Goal: Task Accomplishment & Management: Manage account settings

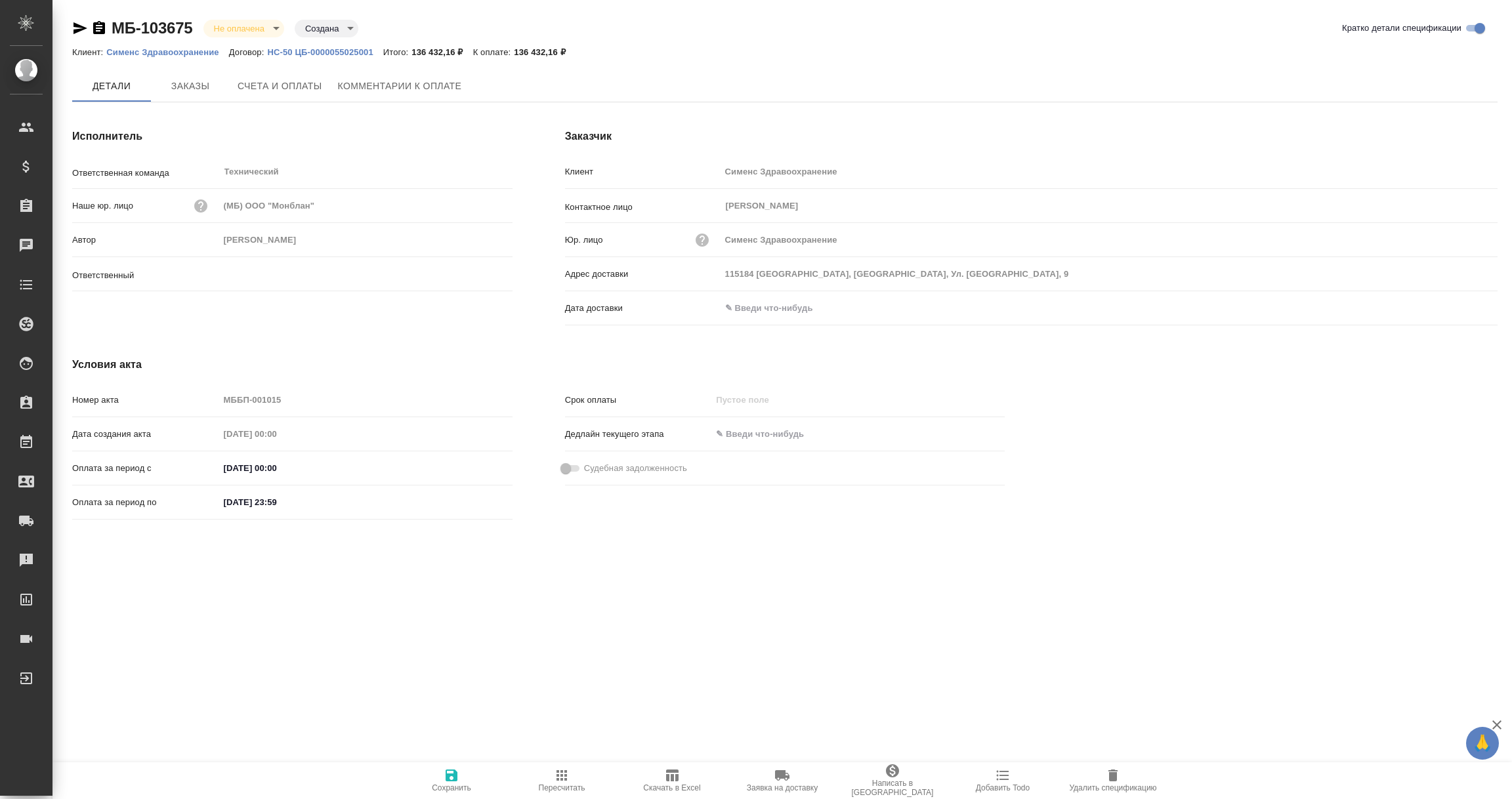
type input "[PERSON_NAME]"
click at [792, 309] on input "text" at bounding box center [778, 308] width 115 height 19
click at [1454, 300] on div at bounding box center [1109, 309] width 777 height 21
click at [1454, 306] on icon "button" at bounding box center [1459, 309] width 12 height 13
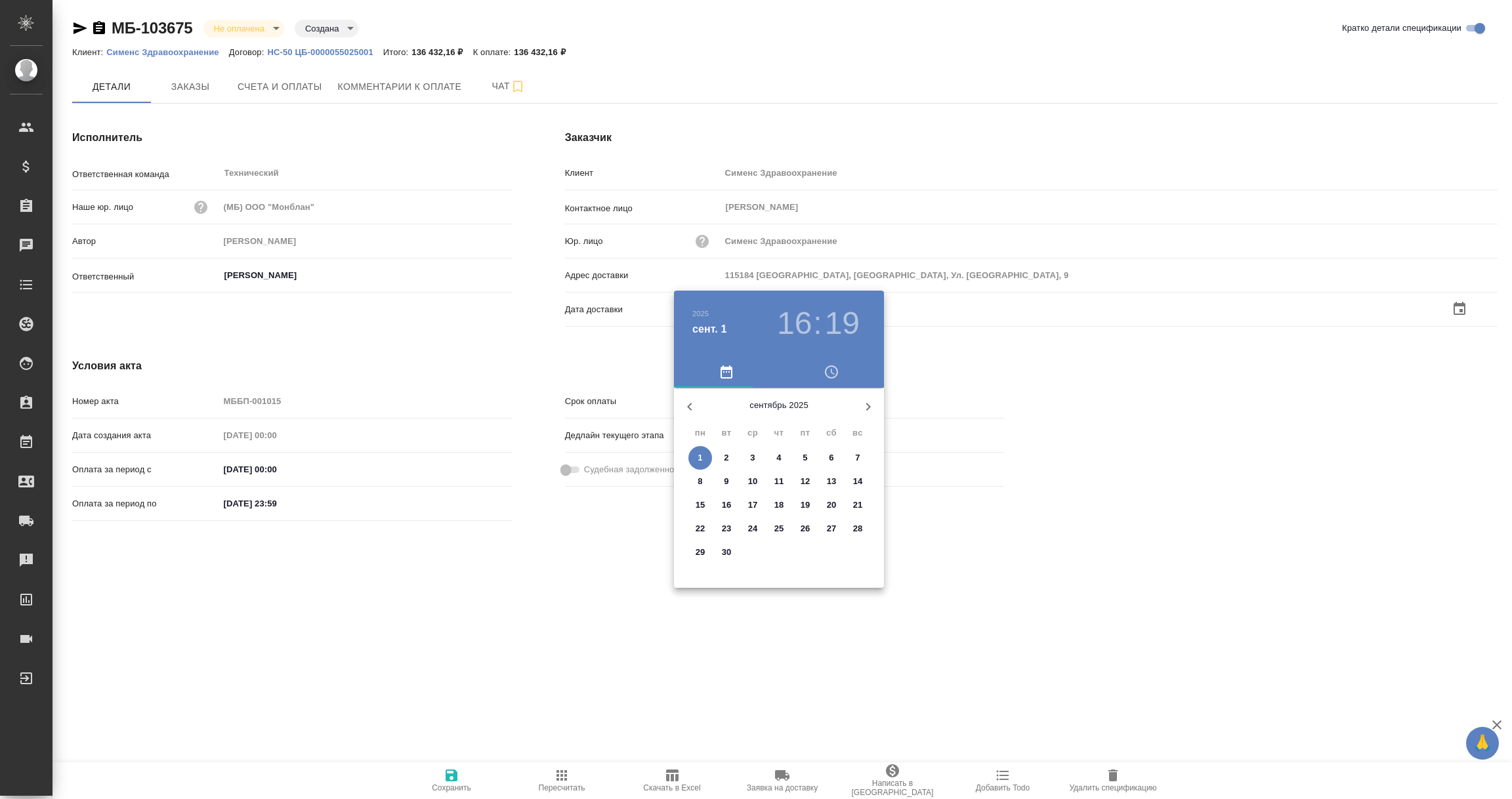
click at [703, 455] on span "1" at bounding box center [700, 458] width 24 height 13
type input "01.09.2025 16:19"
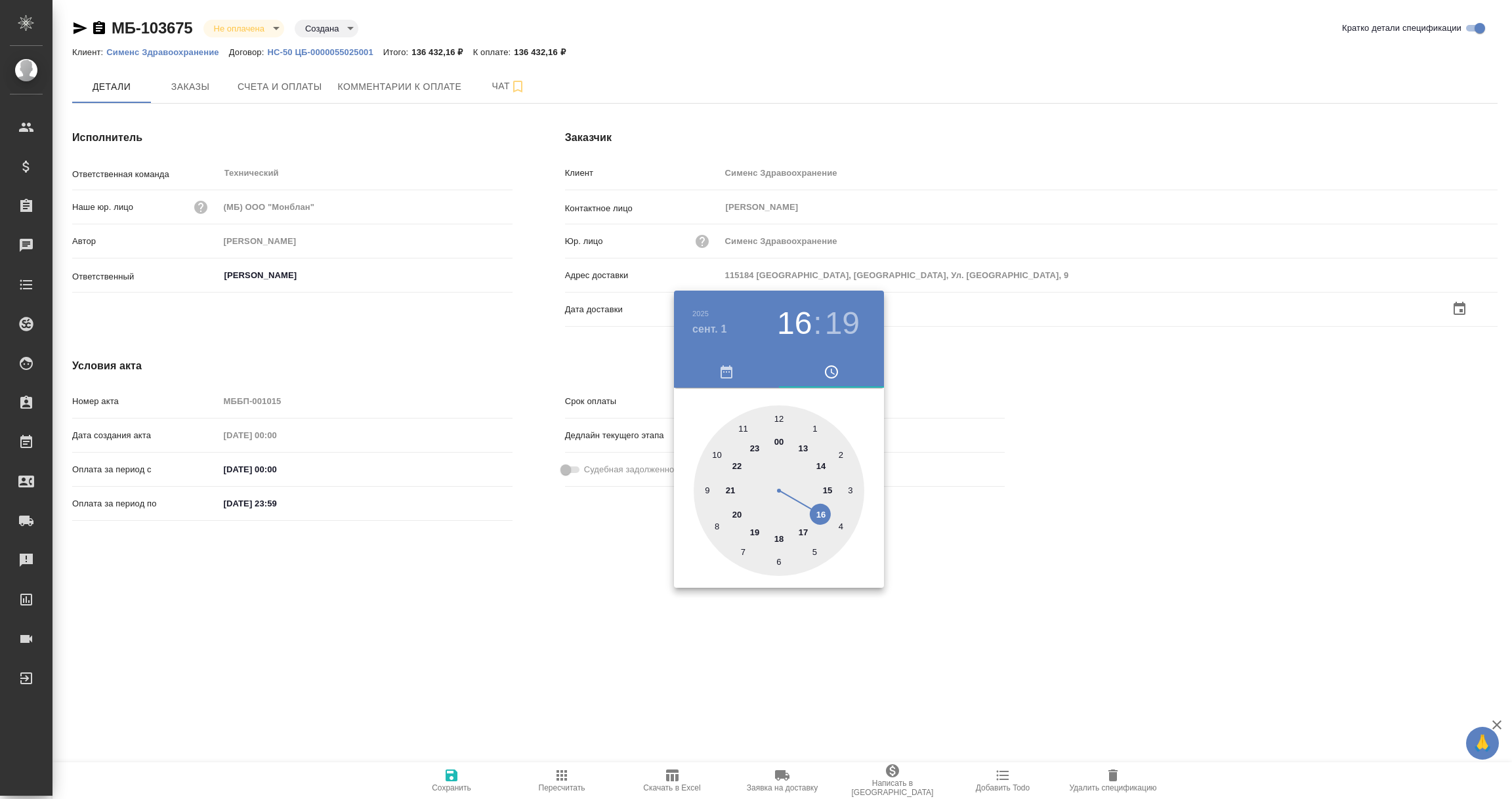
click at [534, 554] on div at bounding box center [756, 399] width 1512 height 799
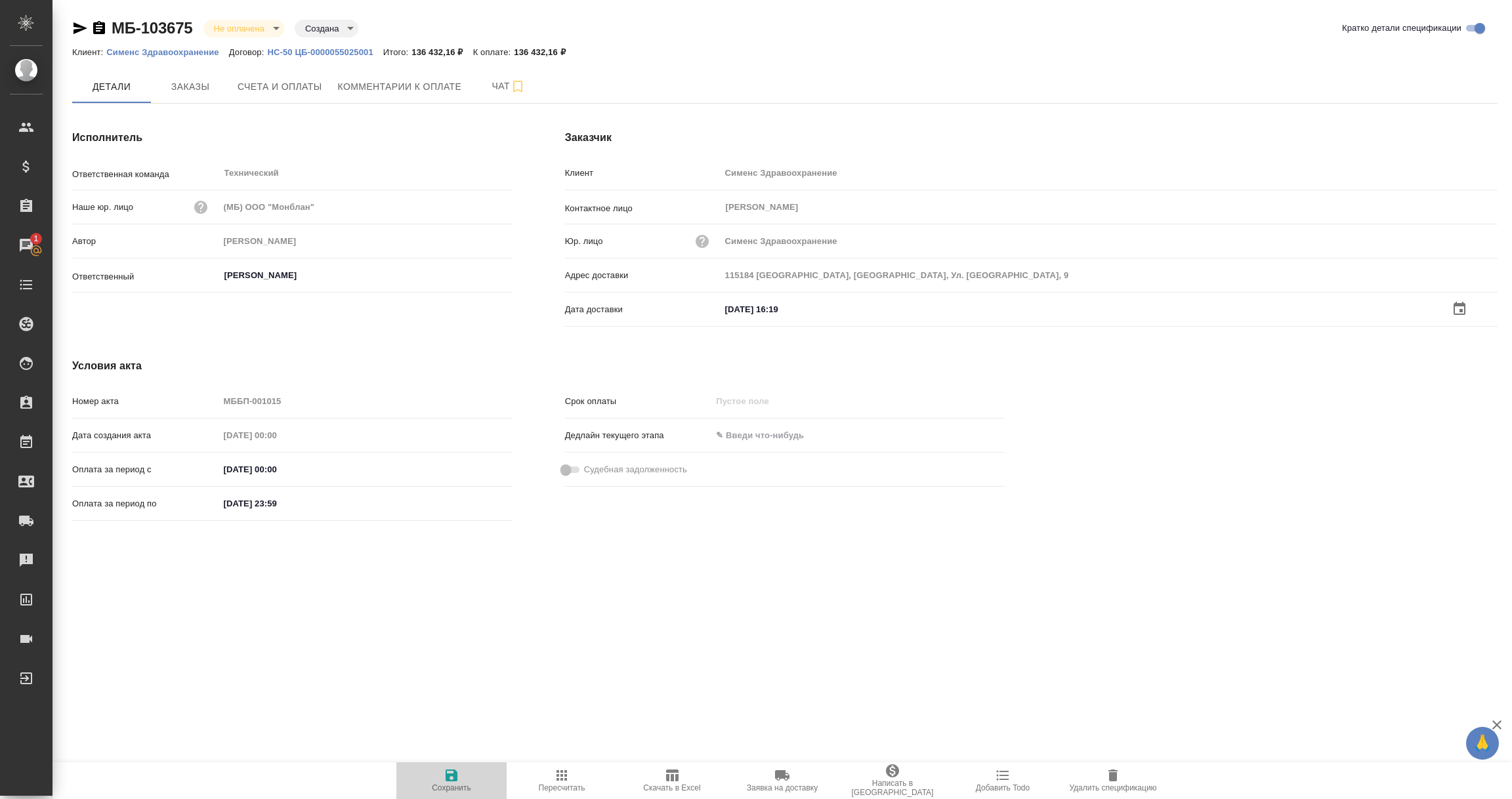
click at [448, 778] on icon "button" at bounding box center [452, 776] width 12 height 12
click at [786, 299] on input "text" at bounding box center [778, 308] width 115 height 19
click at [1456, 304] on icon "button" at bounding box center [1459, 308] width 12 height 13
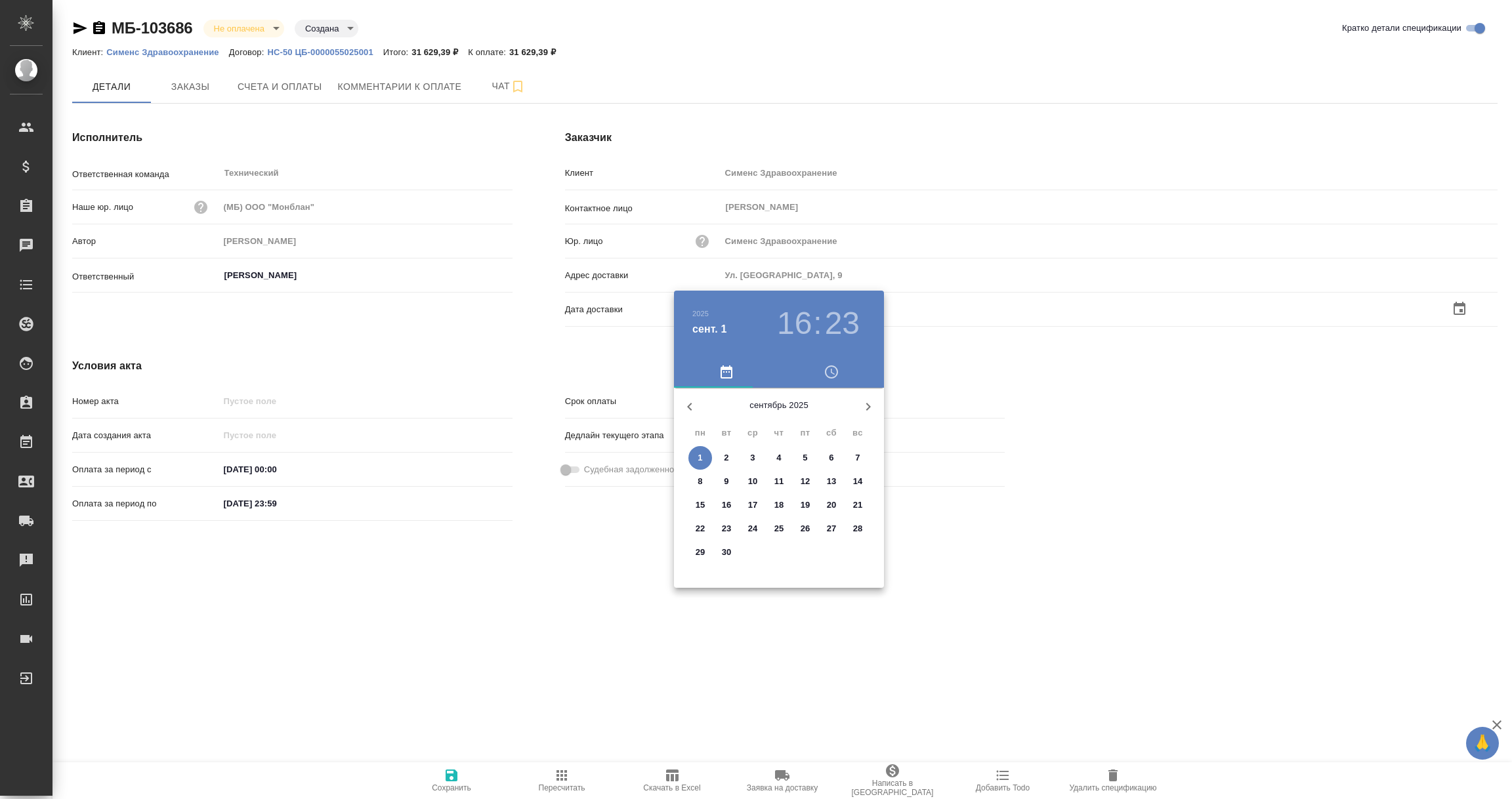
click at [703, 455] on span "1" at bounding box center [700, 458] width 24 height 13
type input "01.09.2025 16:23"
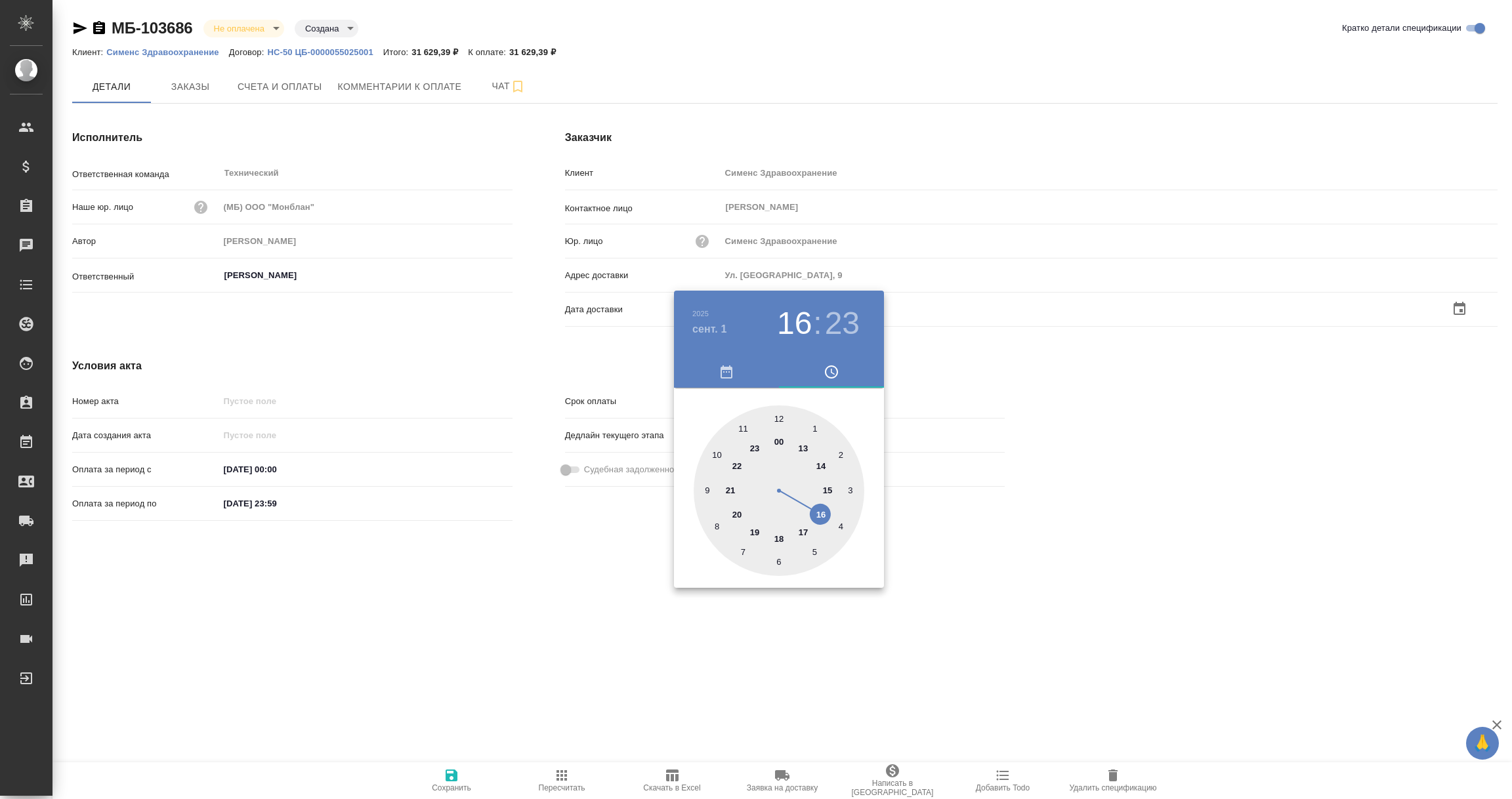
click at [517, 586] on div at bounding box center [756, 399] width 1512 height 799
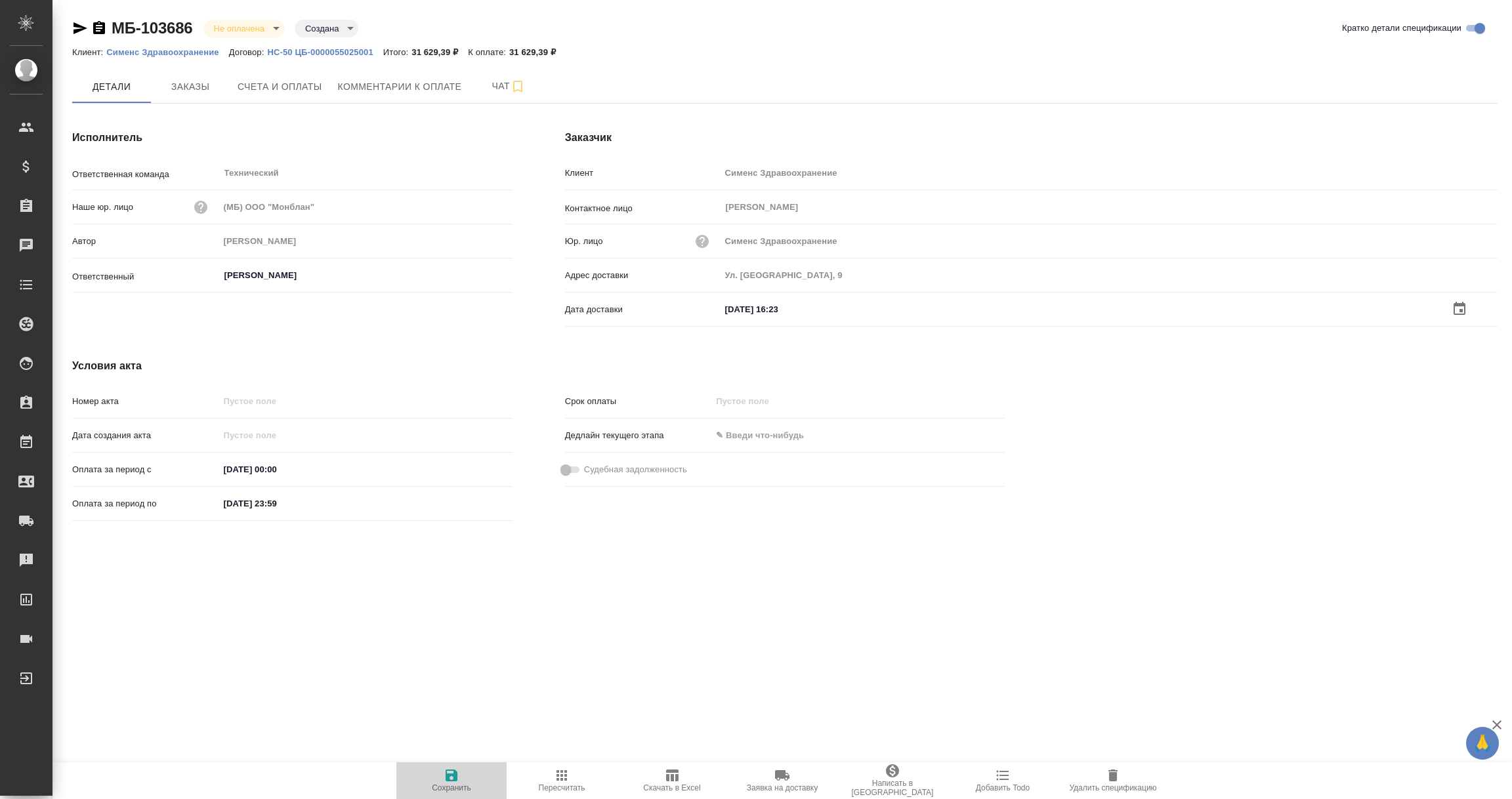
click at [452, 787] on span "Сохранить" at bounding box center [452, 787] width 39 height 9
click at [759, 308] on input "text" at bounding box center [778, 308] width 115 height 19
click at [1463, 306] on icon "button" at bounding box center [1459, 308] width 16 height 16
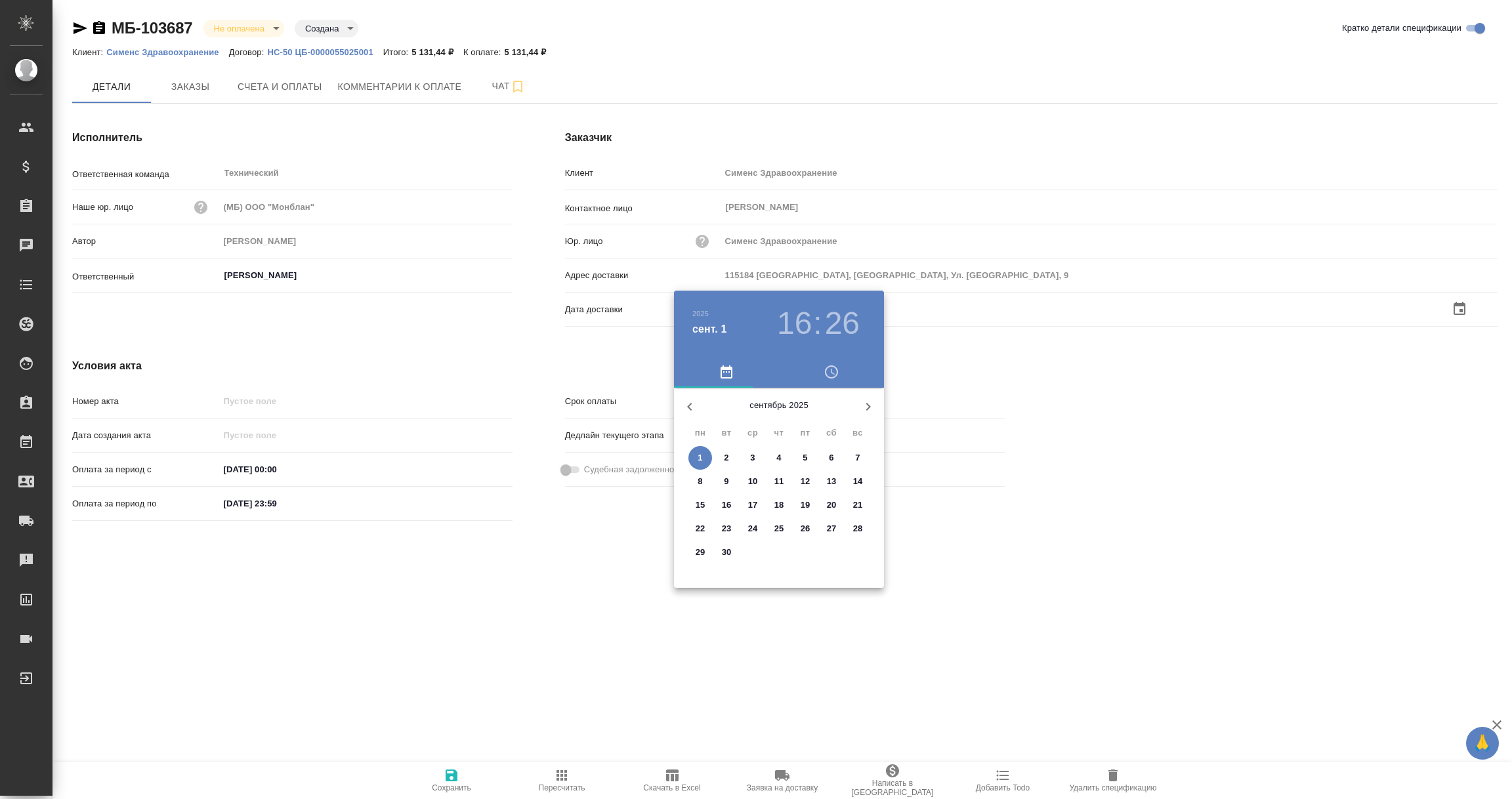
click at [698, 458] on p "1" at bounding box center [700, 458] width 5 height 13
type input "01.09.2025 16:26"
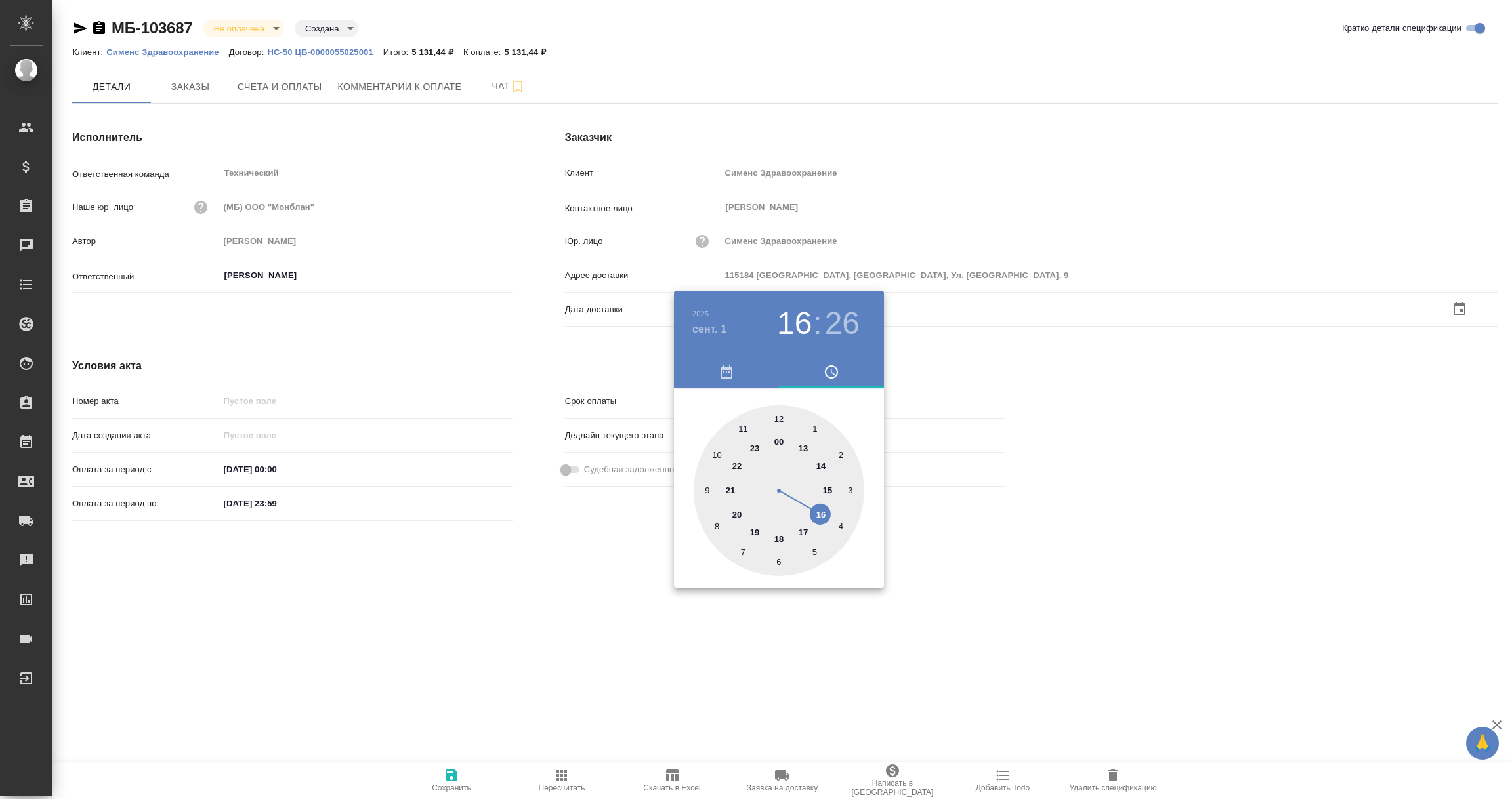
click at [564, 569] on div at bounding box center [756, 399] width 1512 height 799
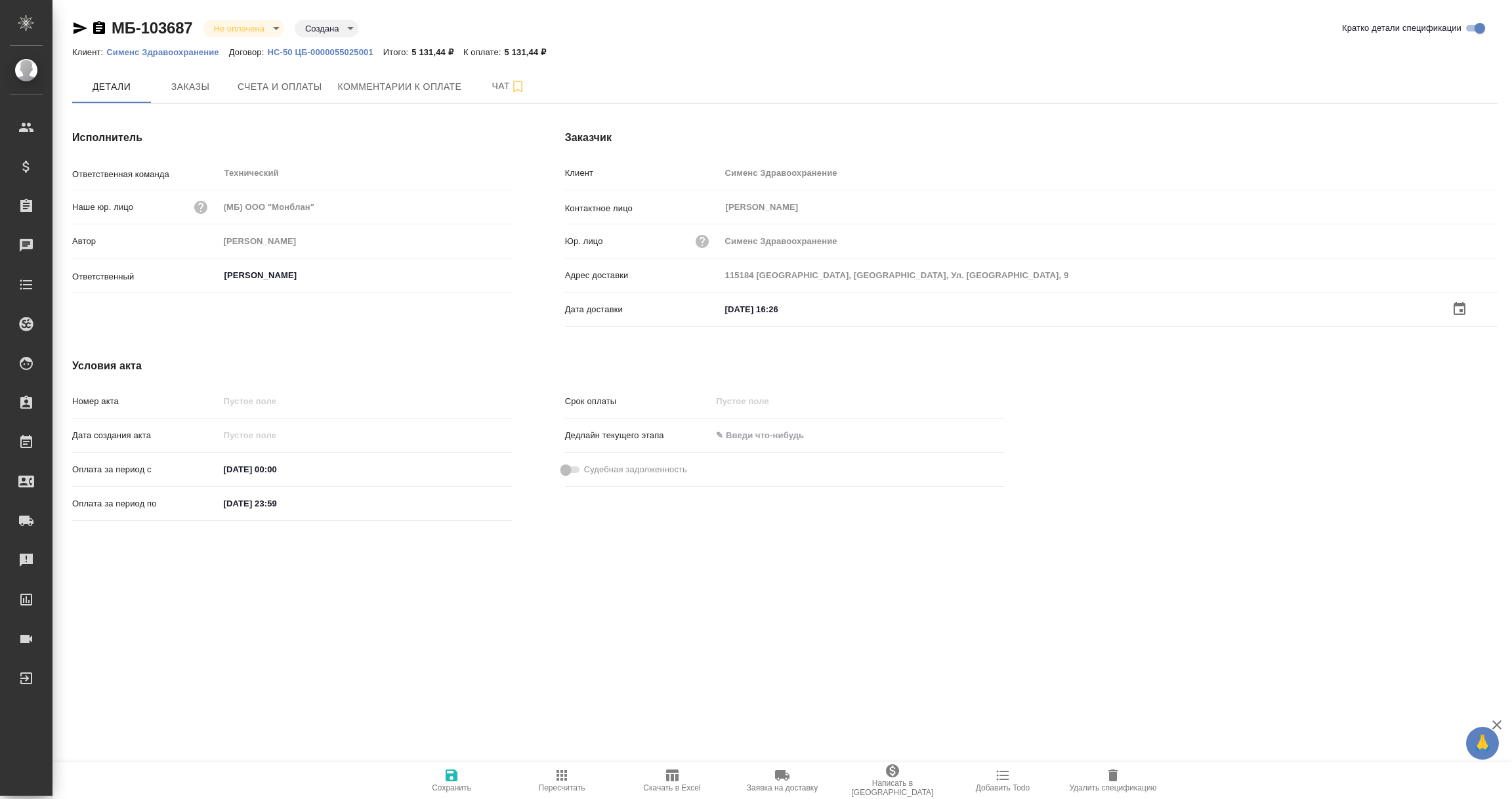
click at [448, 783] on span "Сохранить" at bounding box center [451, 780] width 95 height 25
click at [758, 310] on input "text" at bounding box center [779, 308] width 115 height 19
click at [1461, 304] on icon "button" at bounding box center [1459, 308] width 12 height 13
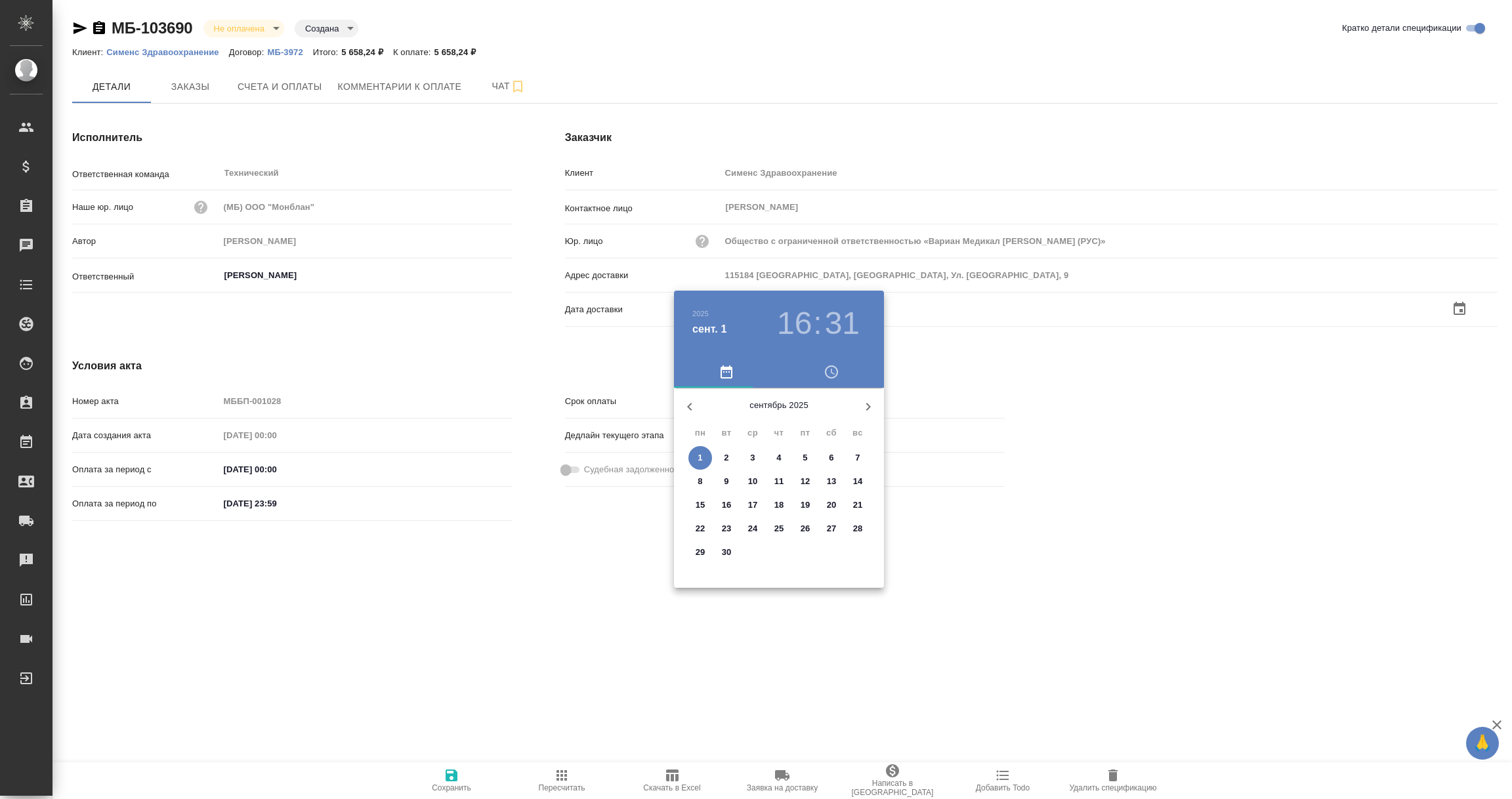
click at [698, 455] on p "1" at bounding box center [700, 458] width 5 height 13
type input "01.09.2025 16:31"
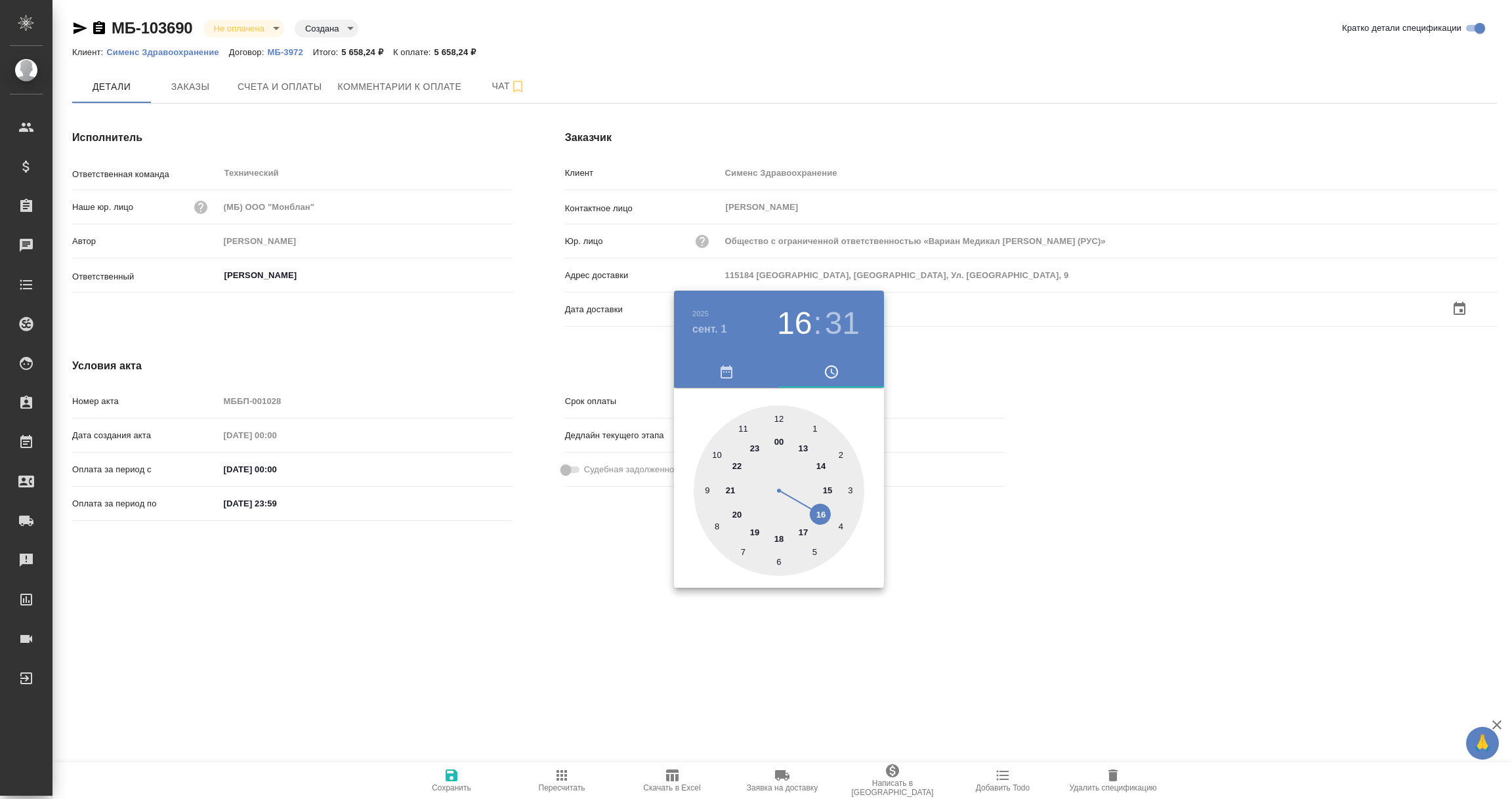
click at [541, 537] on div at bounding box center [756, 399] width 1512 height 799
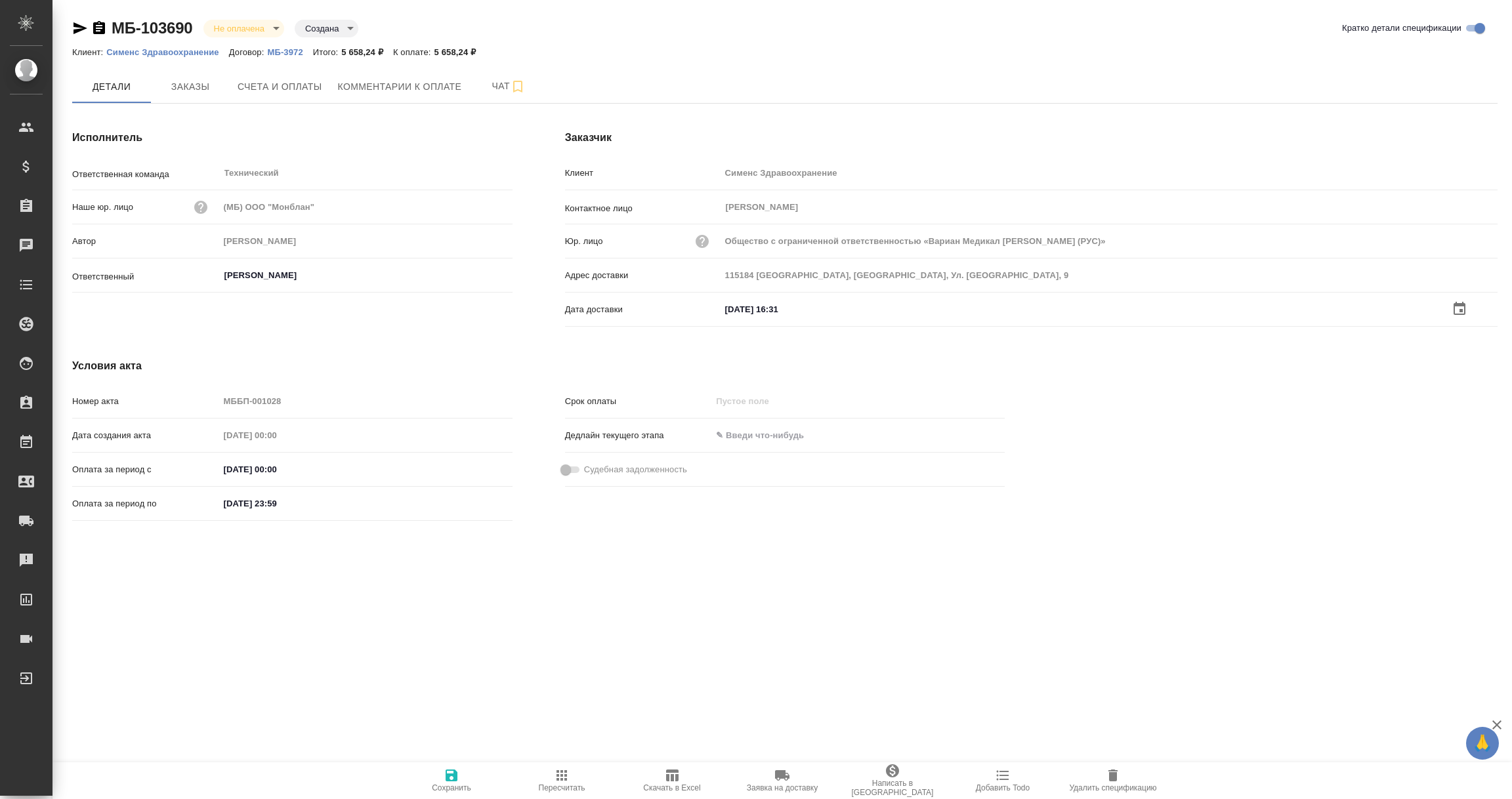
click at [444, 783] on span "Сохранить" at bounding box center [451, 780] width 95 height 25
click at [770, 309] on input "text" at bounding box center [778, 308] width 115 height 19
click at [1458, 308] on icon "button" at bounding box center [1459, 308] width 16 height 16
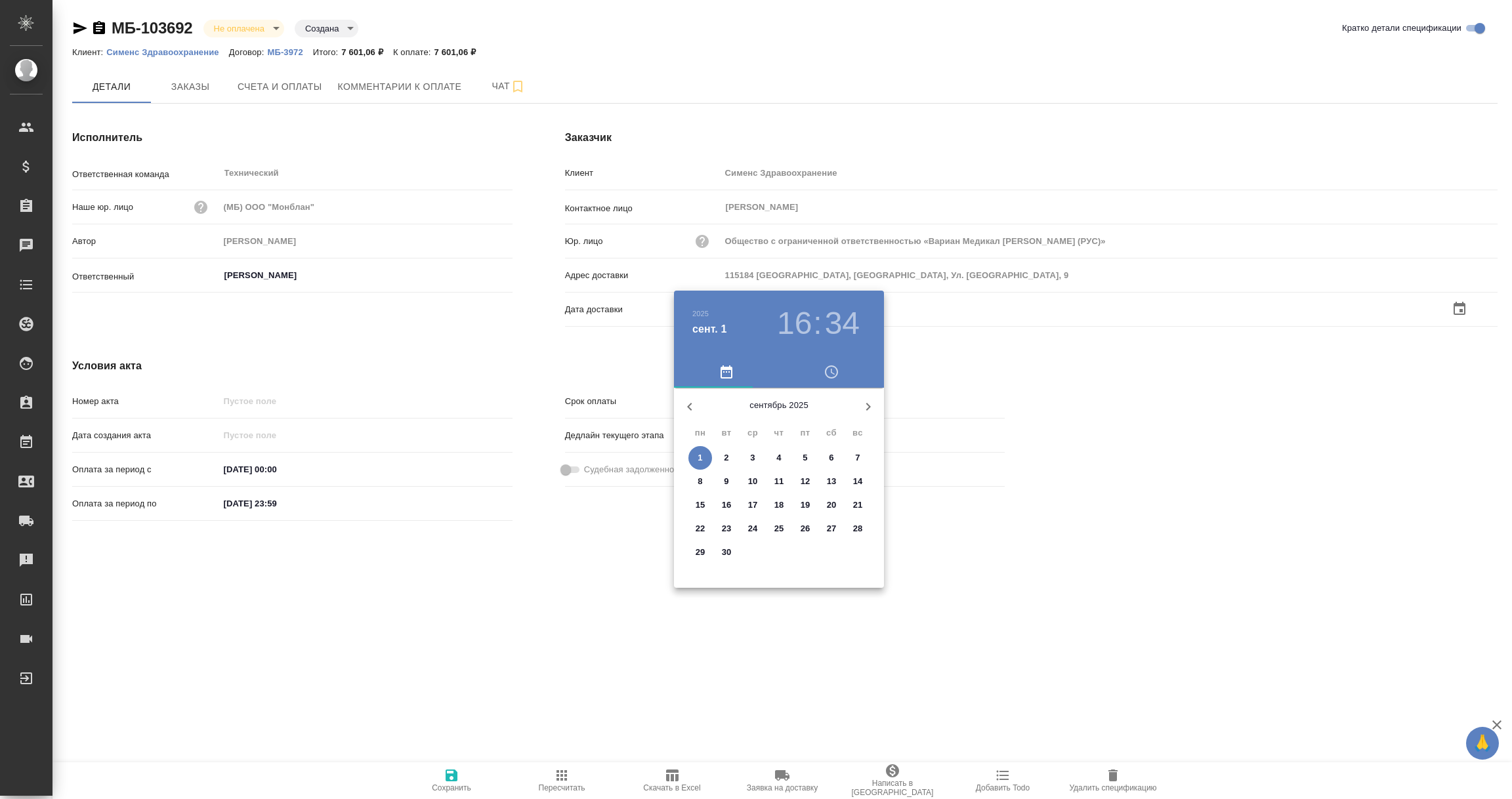
click at [698, 455] on span "1" at bounding box center [700, 458] width 24 height 13
type input "01.09.2025 16:34"
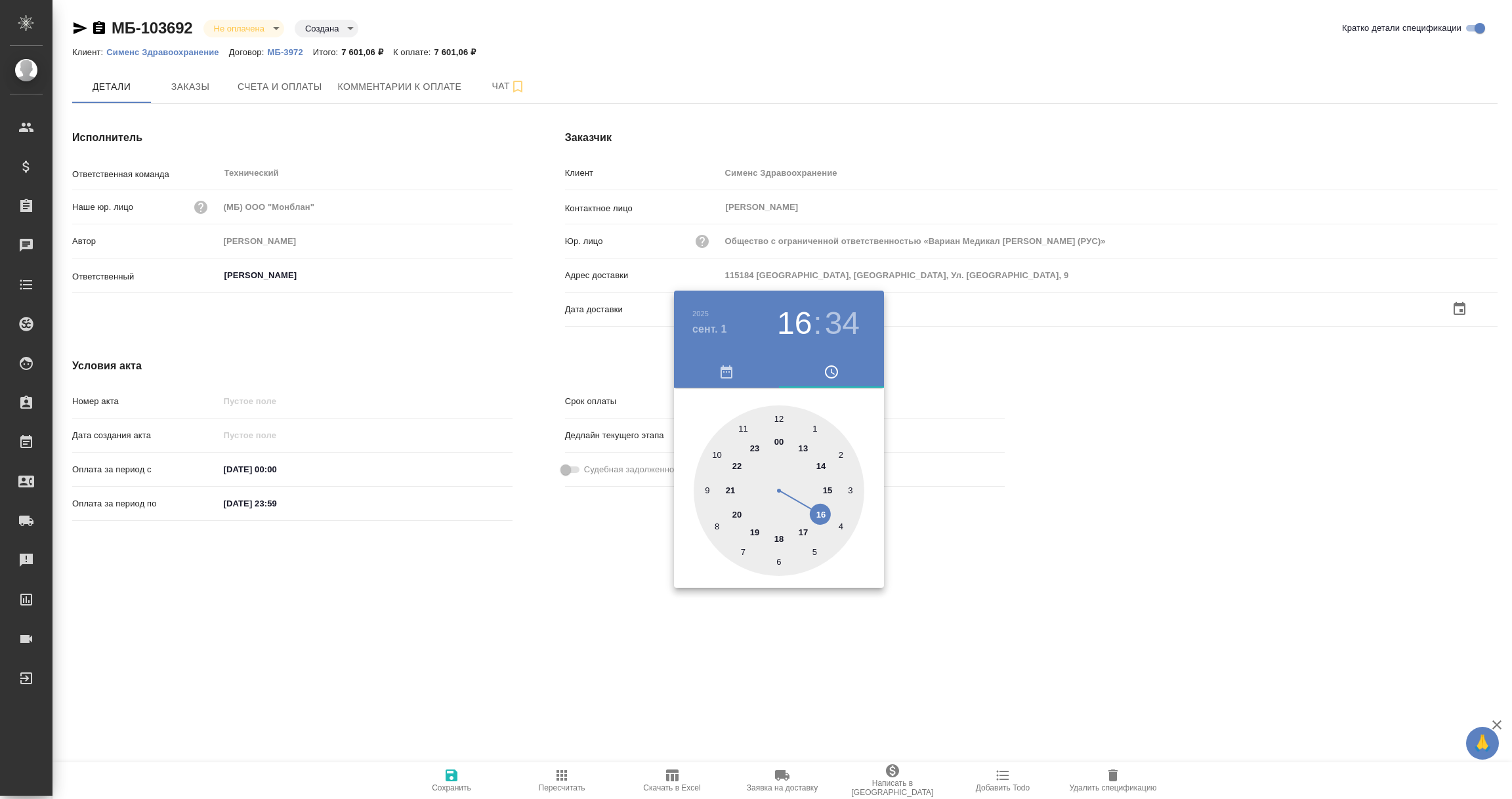
click at [607, 592] on div at bounding box center [756, 399] width 1512 height 799
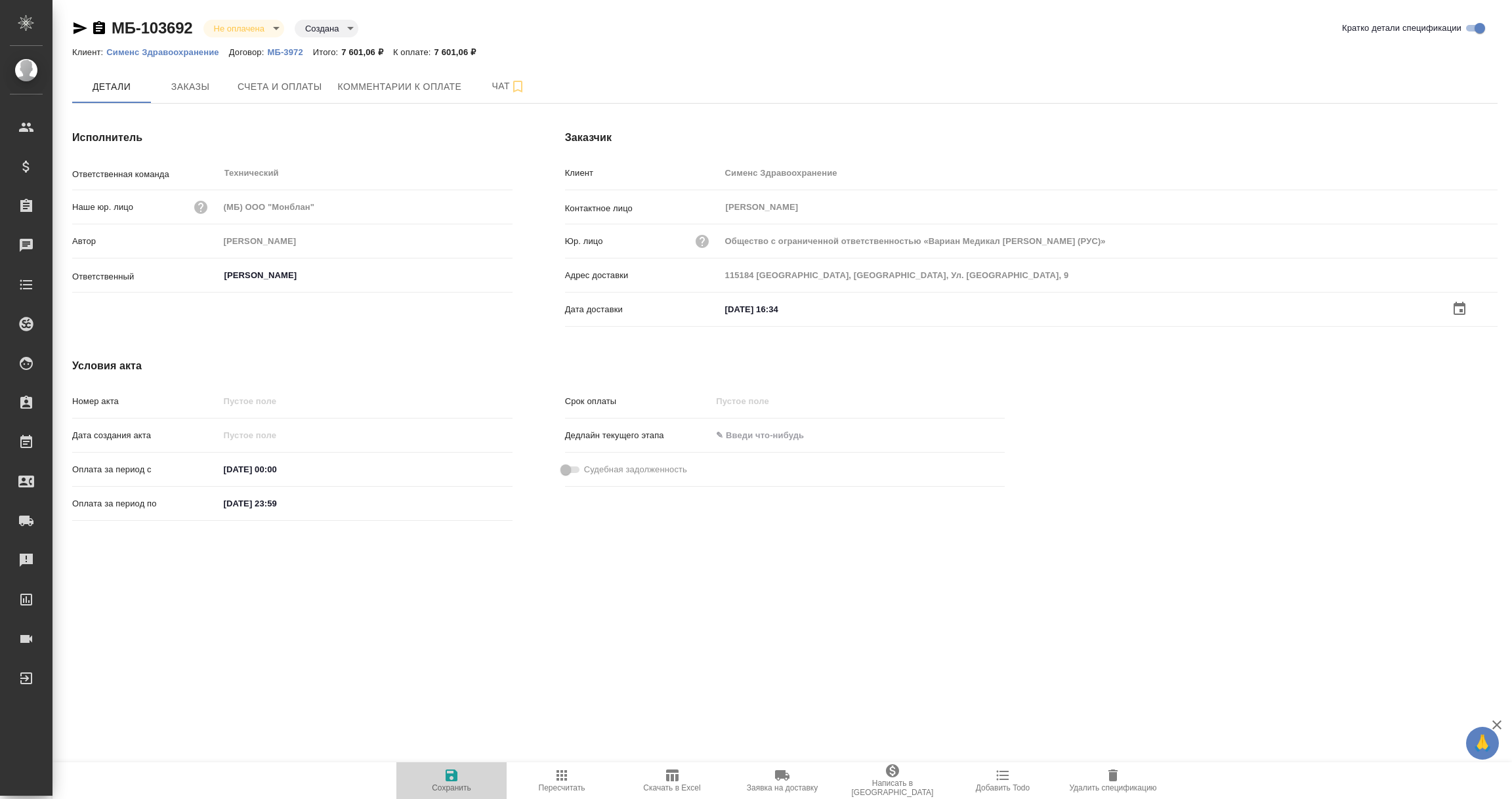
click at [454, 775] on icon "button" at bounding box center [452, 776] width 12 height 12
click at [767, 318] on div "Дата доставки" at bounding box center [1031, 309] width 932 height 23
click at [767, 306] on input "text" at bounding box center [778, 308] width 115 height 19
click at [1457, 306] on icon "button" at bounding box center [1459, 309] width 16 height 16
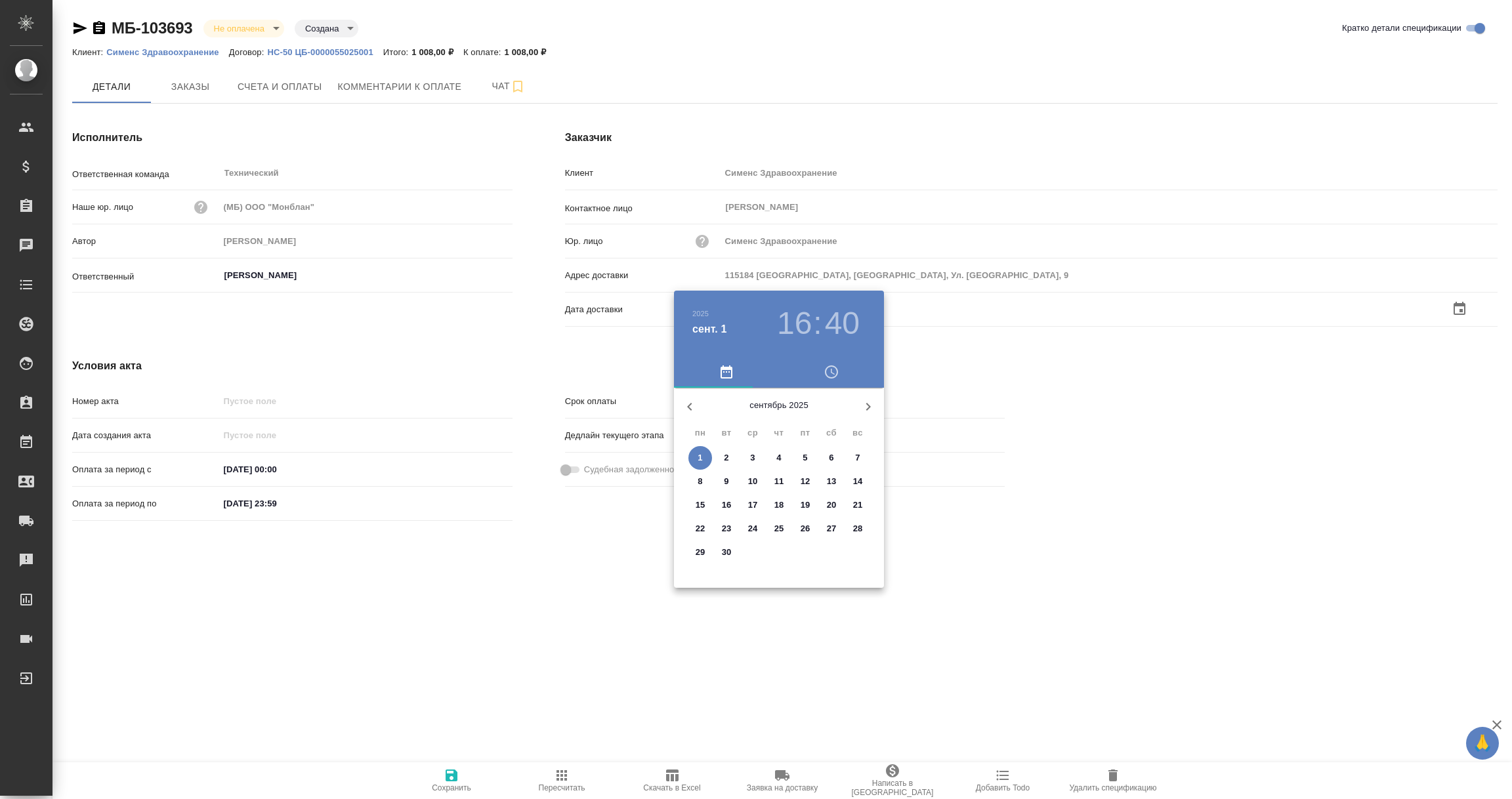
click at [702, 453] on p "1" at bounding box center [700, 458] width 5 height 13
type input "[DATE] 16:40"
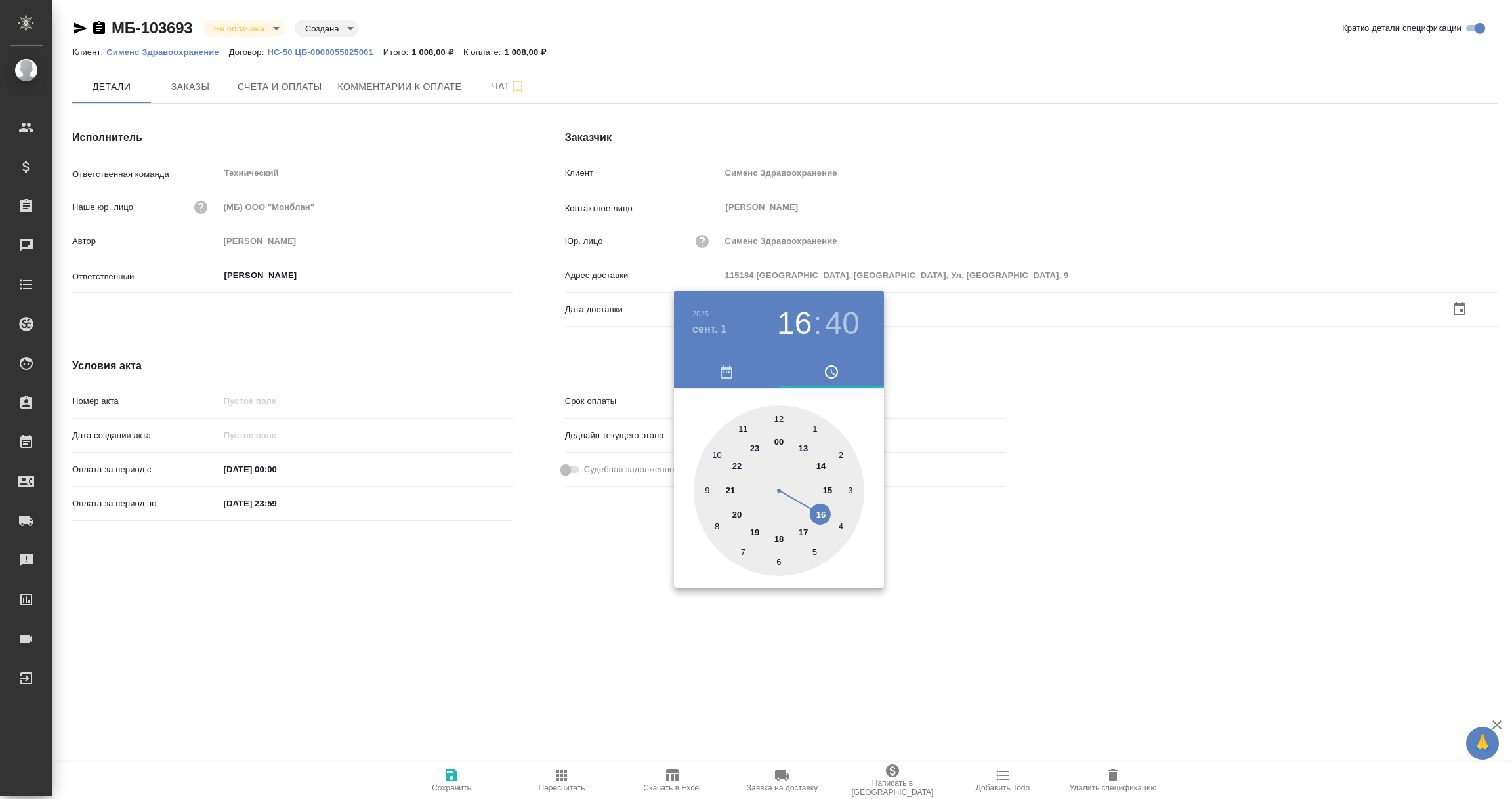
click at [556, 543] on div at bounding box center [756, 399] width 1512 height 799
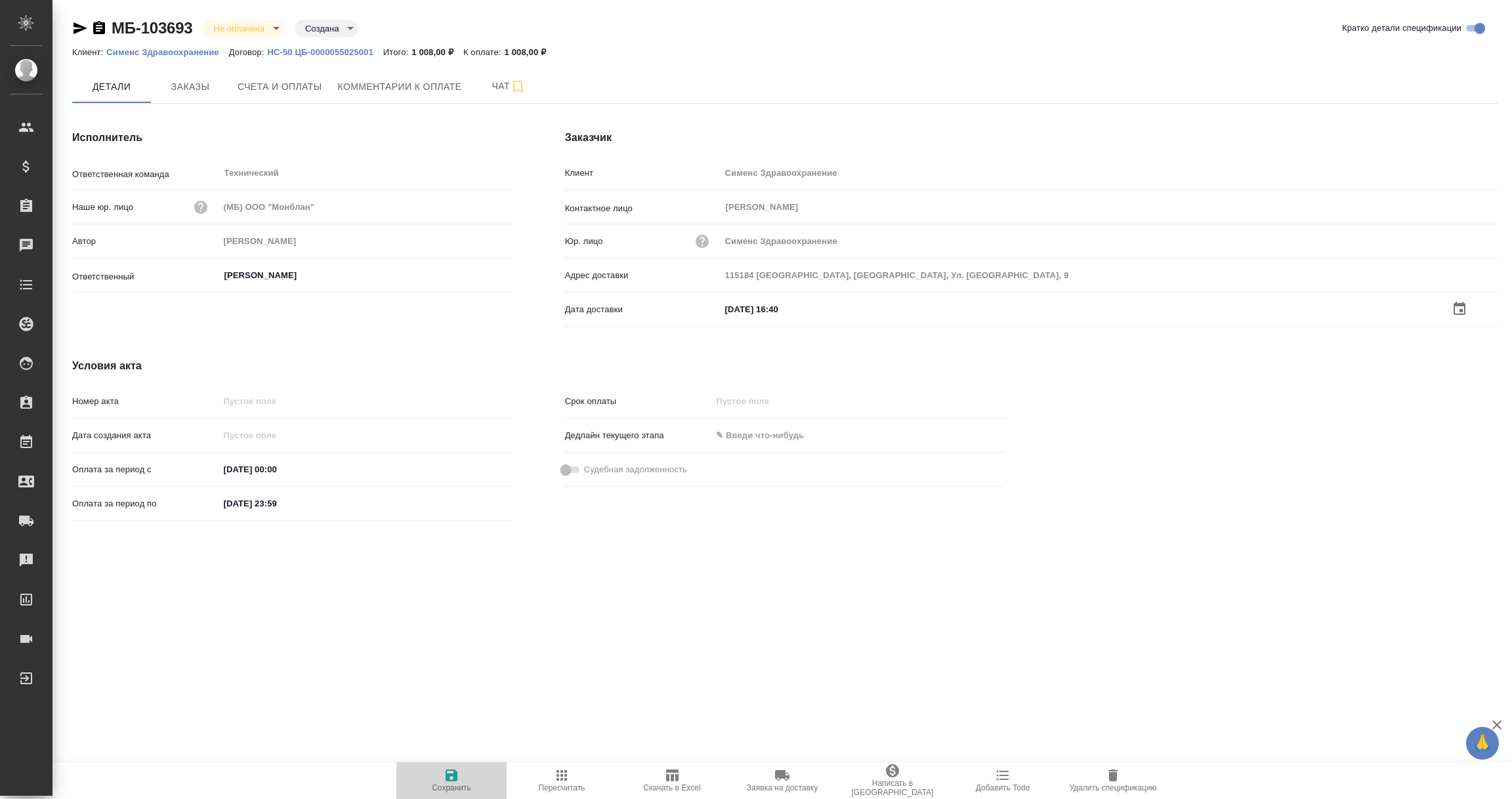
click at [452, 780] on icon "button" at bounding box center [451, 775] width 16 height 16
